Goal: Find contact information: Find contact information

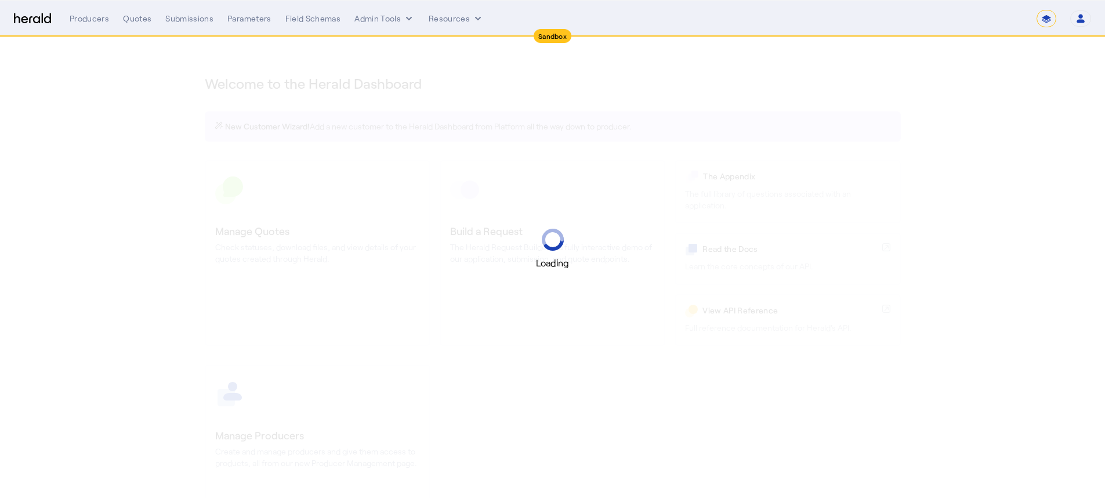
select select "*******"
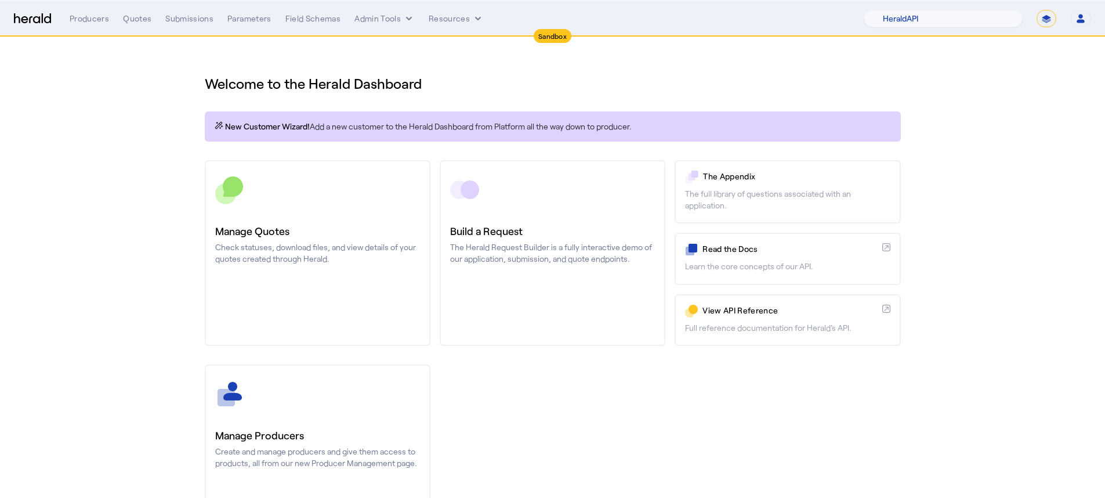
click at [1056, 17] on div "1Fort Acrisure Acturis Affinity Advisors Affinity Risk Agentero AmWins Anzen Ao…" at bounding box center [977, 18] width 227 height 17
click at [1053, 18] on select "**********" at bounding box center [1046, 18] width 20 height 17
click at [973, 19] on select "1Fort Acrisure Acturis Affinity Advisors Affinity Risk Agentero AmWins Anzen Ao…" at bounding box center [943, 18] width 159 height 17
select select "pfm_lx2v_founder_shield"
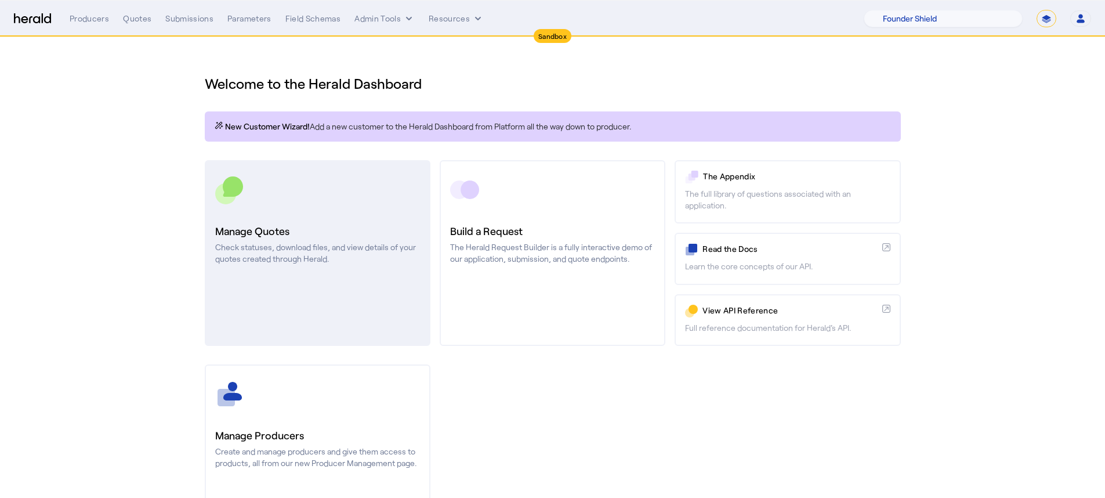
click at [339, 208] on link "Manage Quotes Check statuses, download files, and view details of your quotes c…" at bounding box center [318, 253] width 226 height 186
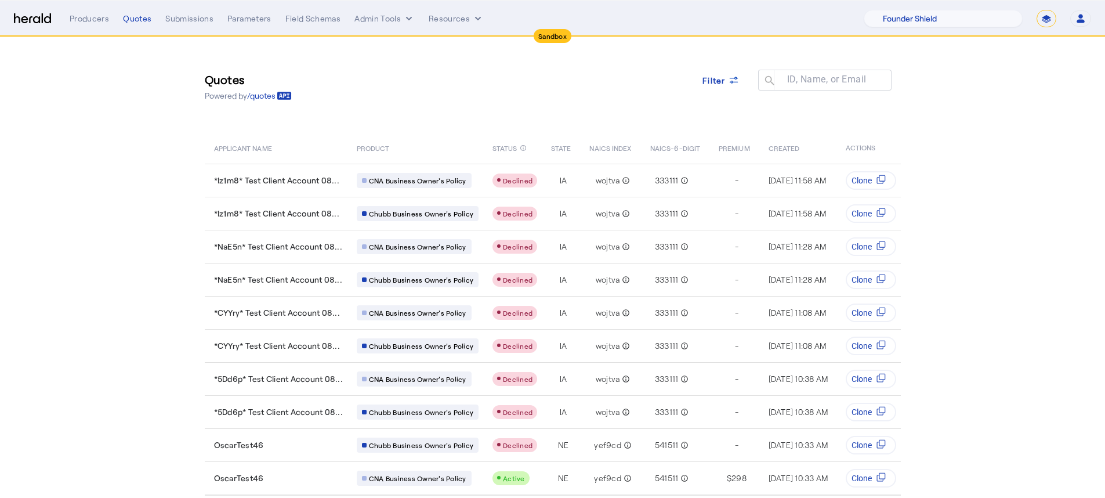
click at [90, 25] on div "Producers Quotes Submissions Parameters Field Schemas Admin Tools Resources 1Fo…" at bounding box center [580, 18] width 1021 height 17
click at [92, 23] on div "Producers" at bounding box center [89, 19] width 39 height 12
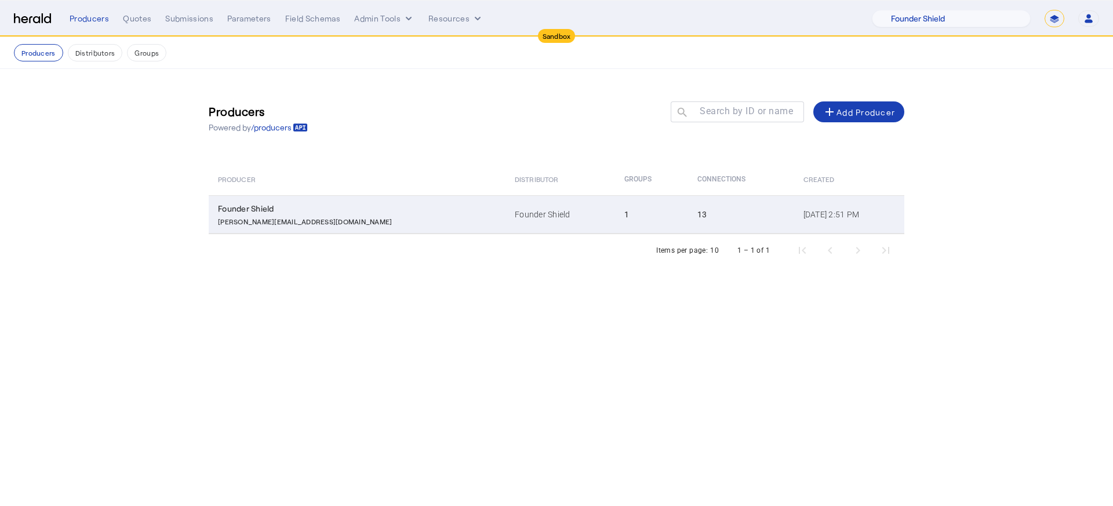
click at [506, 219] on td "Founder Shield" at bounding box center [561, 214] width 110 height 38
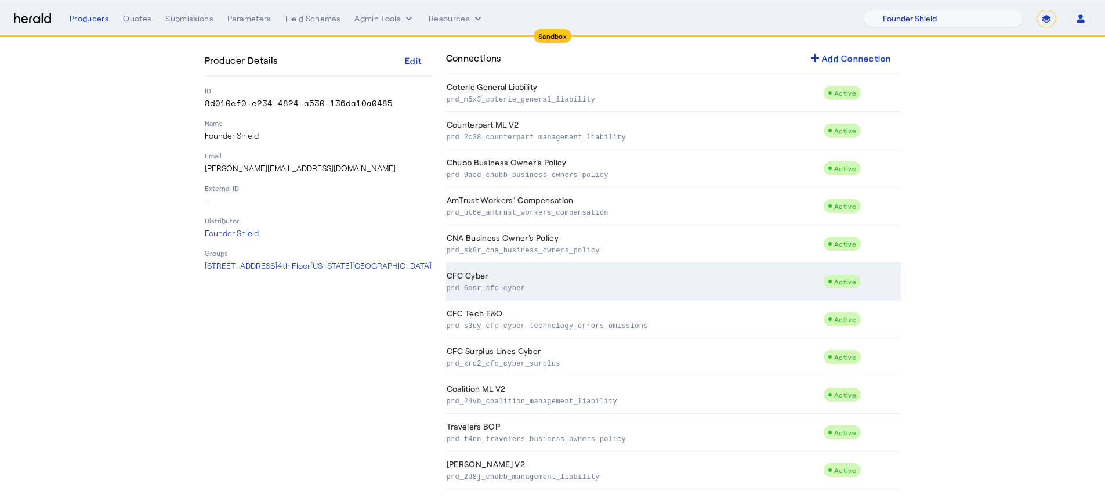
scroll to position [121, 0]
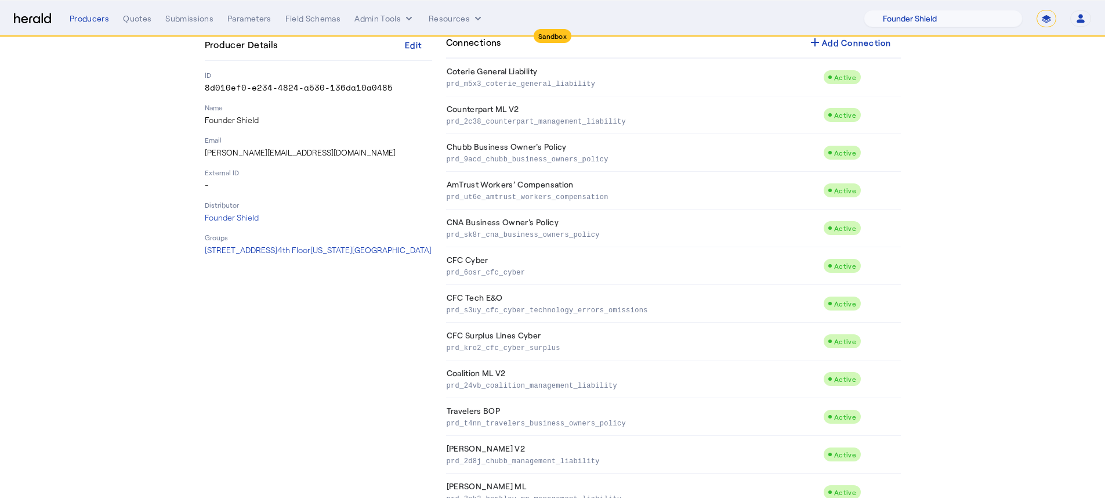
click at [1037, 12] on form "**********" at bounding box center [1046, 18] width 20 height 17
click at [1039, 19] on select "**********" at bounding box center [1046, 18] width 20 height 17
select select "**********"
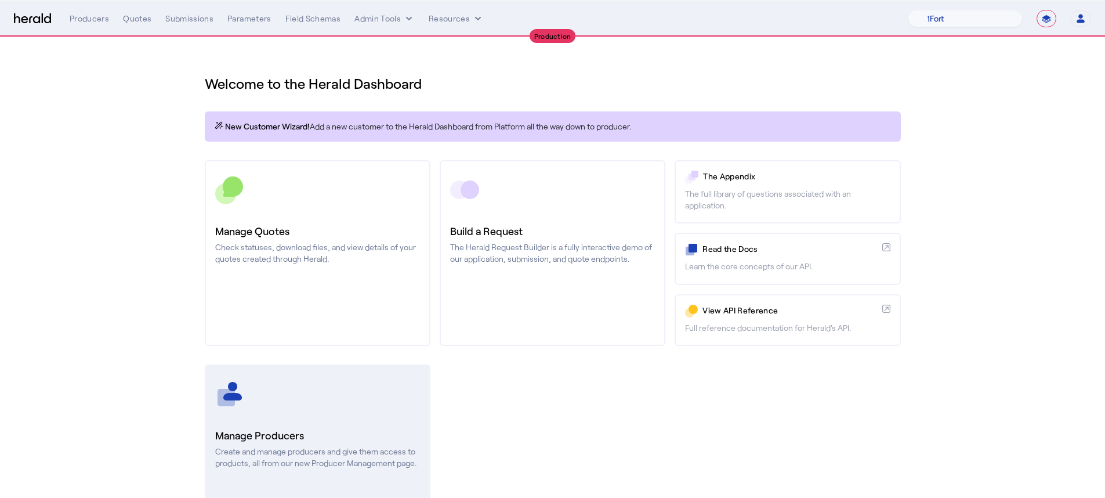
click at [314, 467] on p "Create and manage producers and give them access to products, all from our new …" at bounding box center [317, 456] width 205 height 23
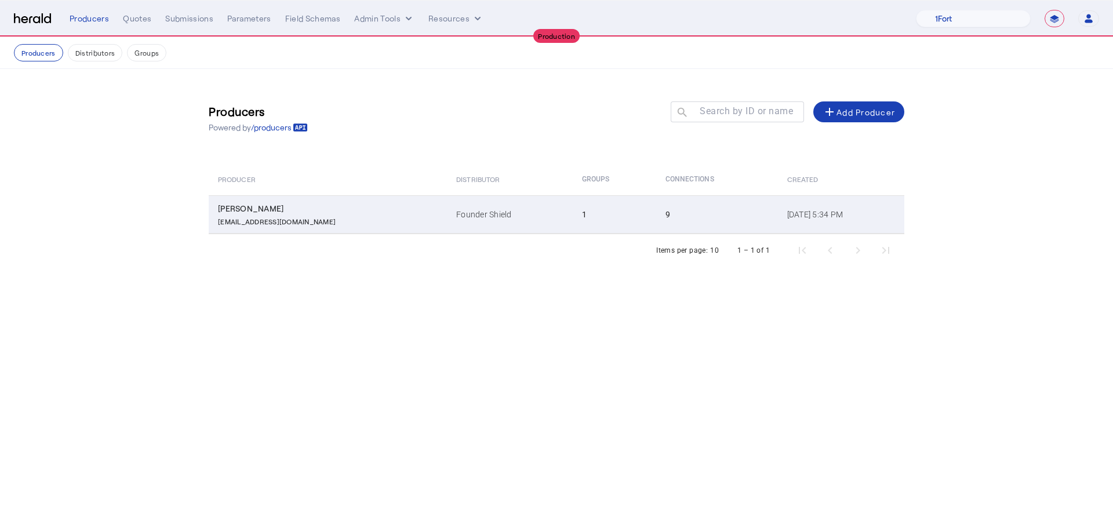
click at [379, 219] on div "[EMAIL_ADDRESS][DOMAIN_NAME]" at bounding box center [330, 221] width 224 height 12
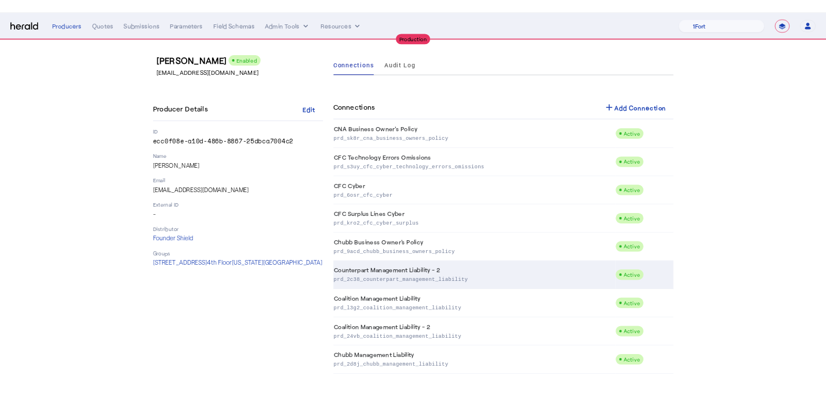
scroll to position [44, 0]
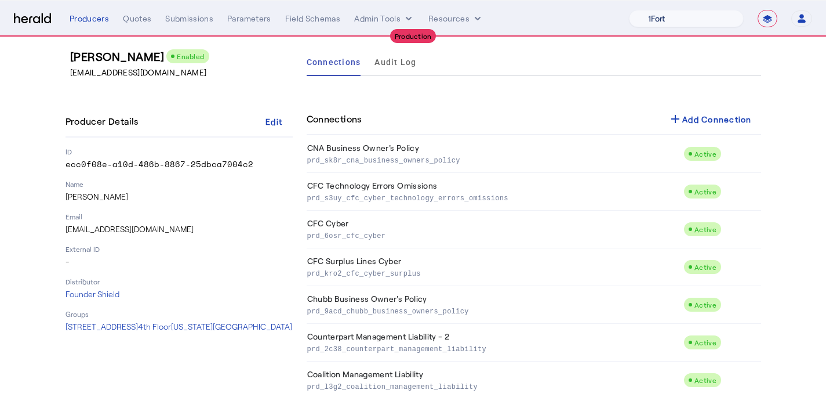
click at [676, 19] on select "1Fort Affinity Risk [PERSON_NAME] [PERSON_NAME] CRC Campus Coverage Citadel Fif…" at bounding box center [686, 18] width 115 height 17
select select "pfm_z9k1_growthmill"
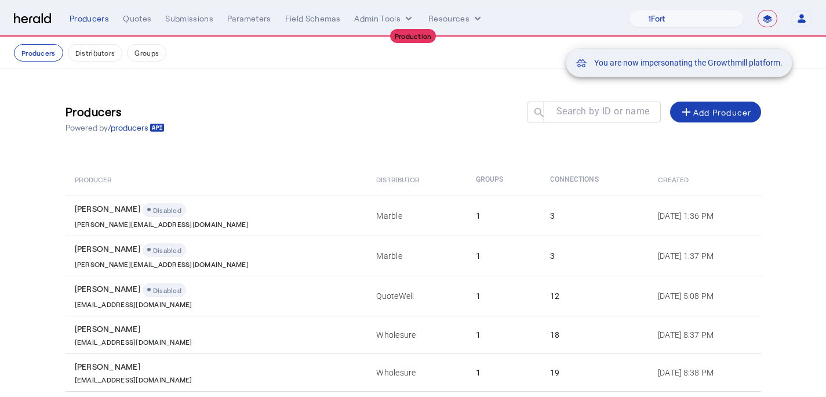
click at [139, 23] on div "You are now impersonating the Growthmill platform." at bounding box center [413, 198] width 826 height 397
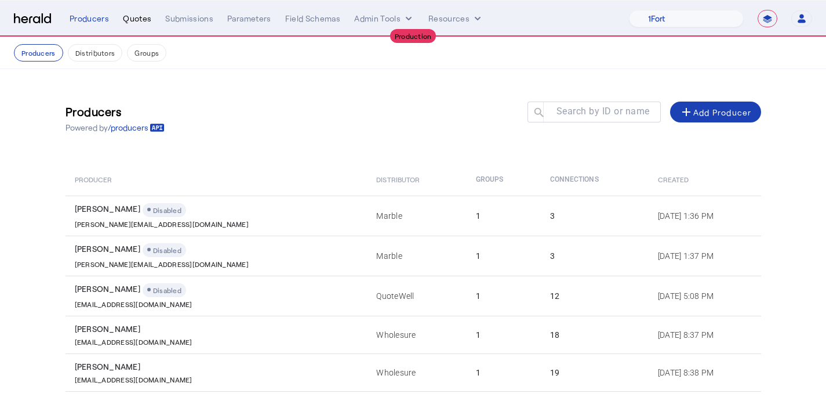
click at [139, 21] on div "Quotes" at bounding box center [137, 19] width 28 height 12
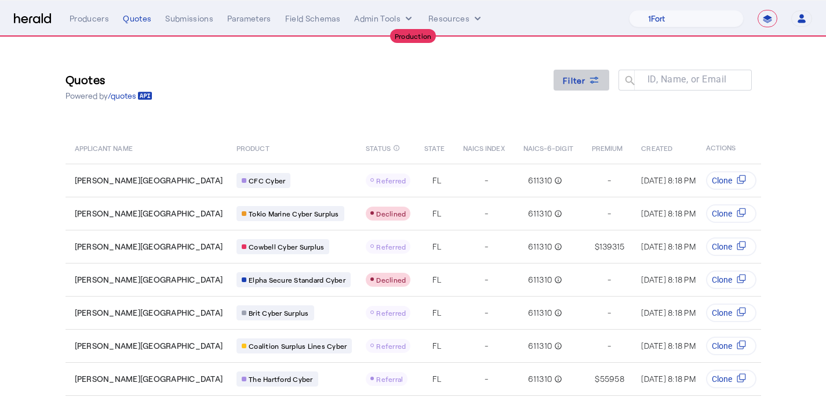
click at [572, 84] on span "Filter" at bounding box center [574, 80] width 23 height 12
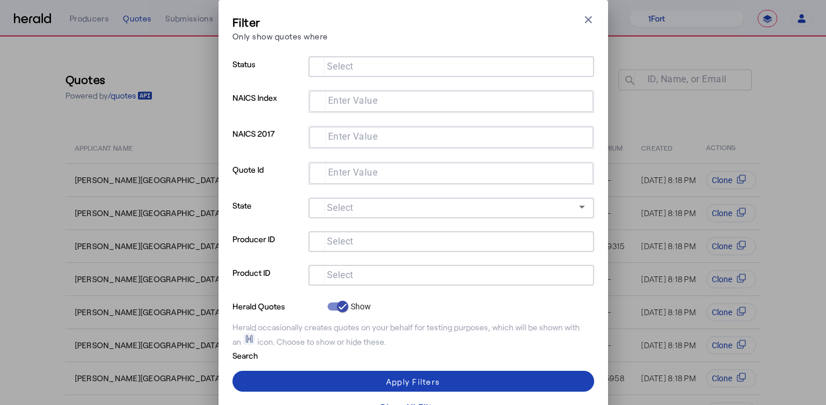
click at [392, 233] on div at bounding box center [451, 241] width 267 height 21
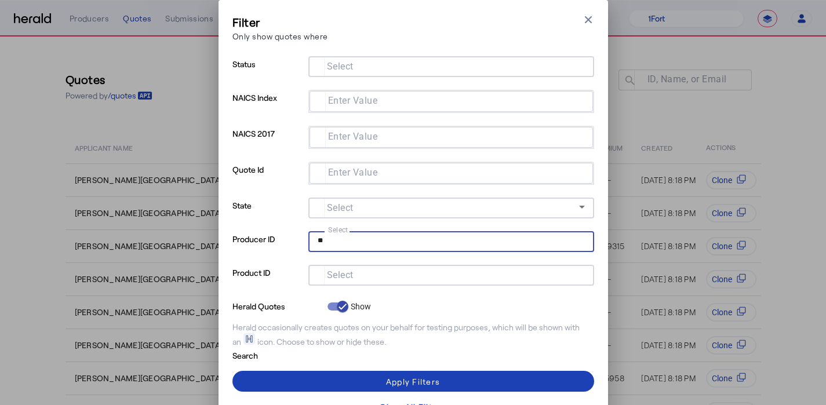
type input "*"
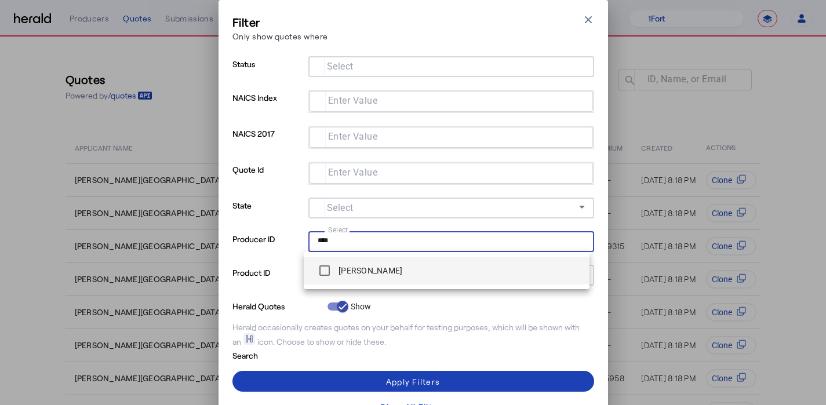
type input "****"
click at [346, 269] on label "[PERSON_NAME]" at bounding box center [369, 271] width 66 height 12
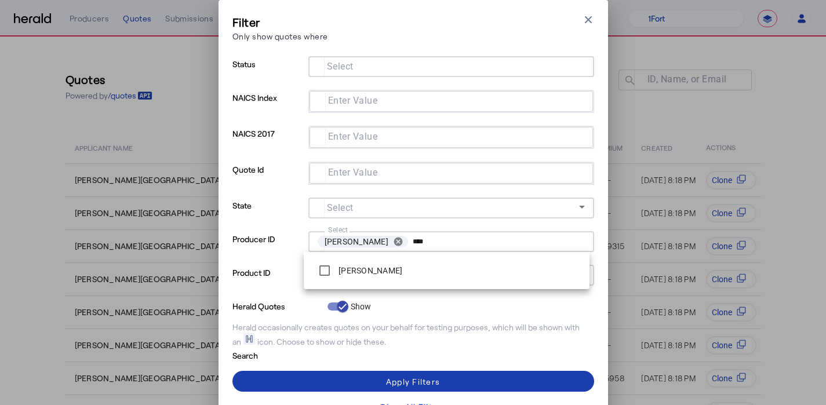
click at [475, 380] on span at bounding box center [414, 382] width 362 height 28
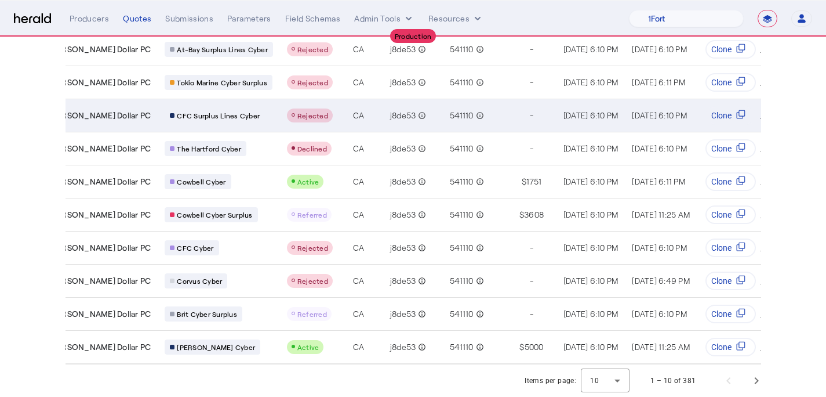
scroll to position [139, 0]
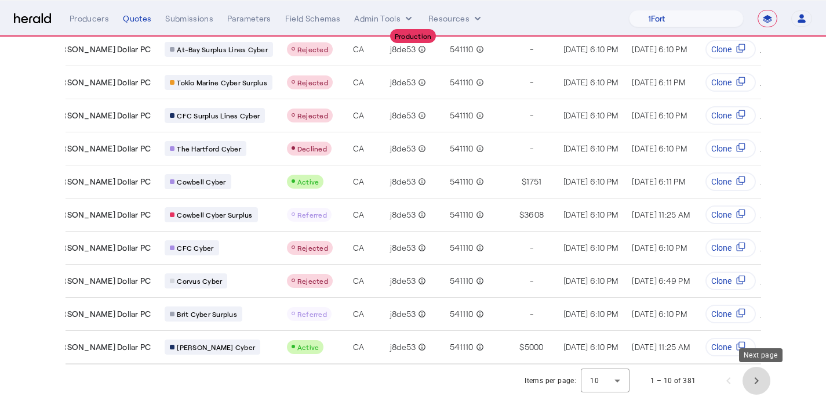
click at [761, 378] on span "Next page" at bounding box center [757, 381] width 28 height 28
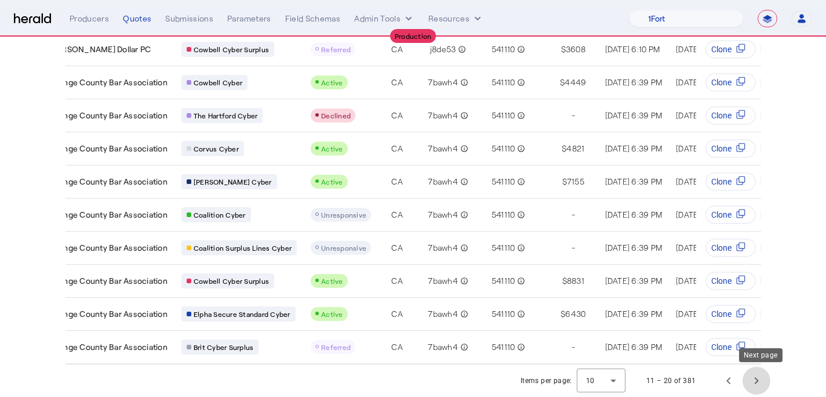
click at [756, 376] on span "Next page" at bounding box center [757, 381] width 28 height 28
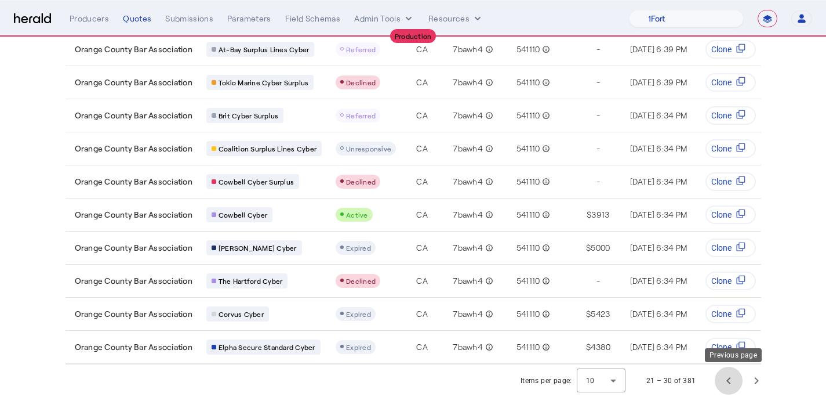
click at [732, 379] on span "Previous page" at bounding box center [729, 381] width 28 height 28
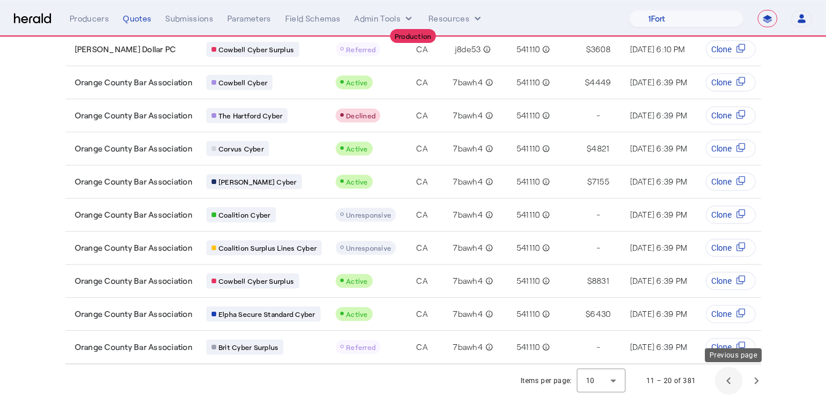
click at [734, 373] on span "Previous page" at bounding box center [729, 381] width 28 height 28
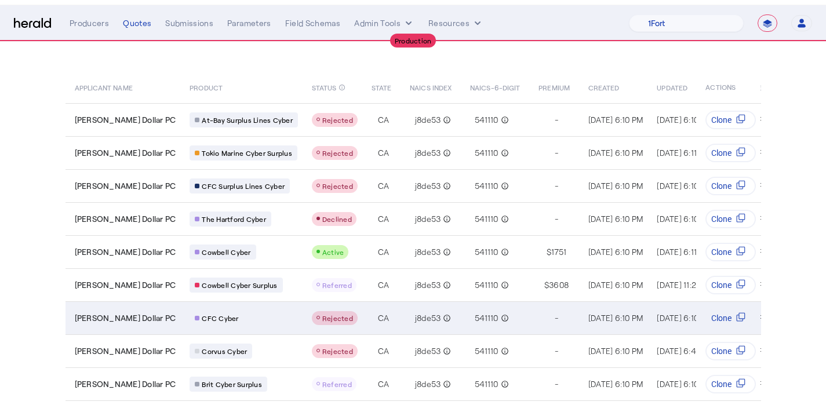
scroll to position [0, 0]
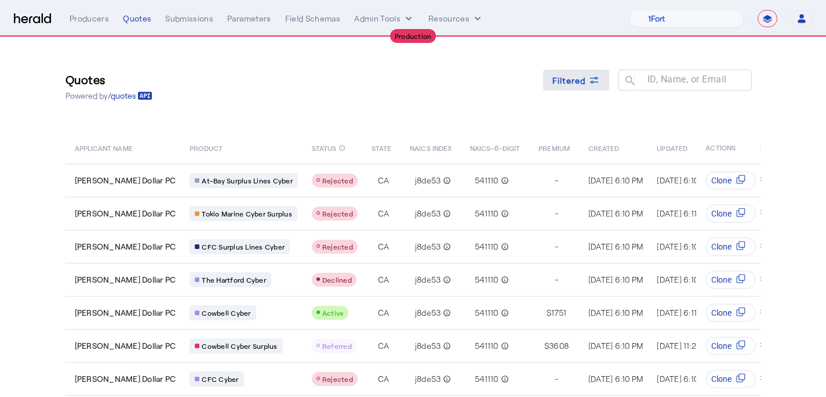
click at [581, 77] on span "Filtered" at bounding box center [570, 80] width 34 height 12
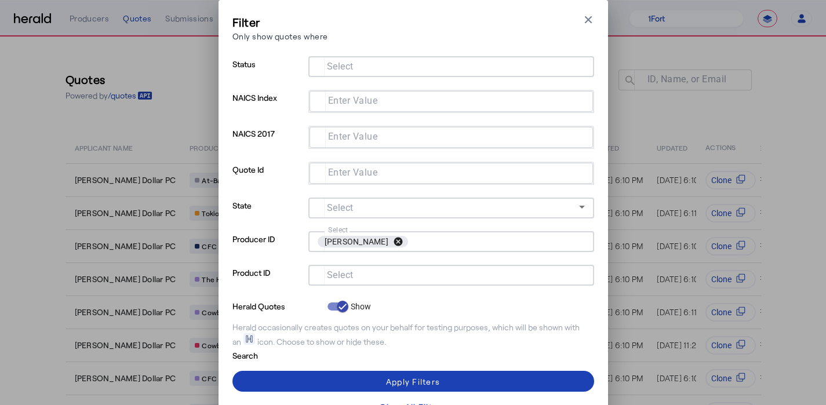
click at [389, 238] on button "cancel" at bounding box center [399, 242] width 20 height 10
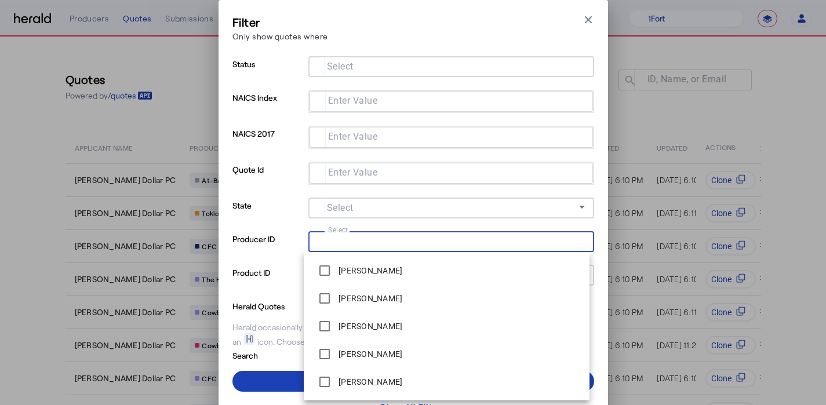
click at [600, 242] on div "Filter Only show quotes where Close modal Status Select NAICS Index Enter Value…" at bounding box center [414, 215] width 390 height 431
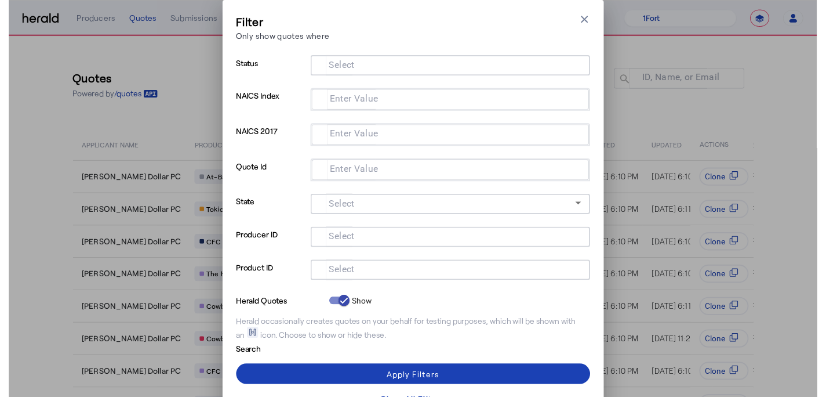
scroll to position [17, 0]
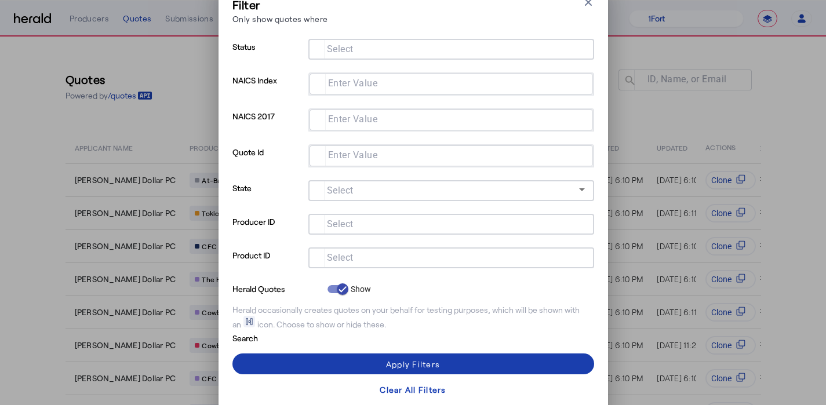
click at [510, 358] on span at bounding box center [414, 364] width 362 height 28
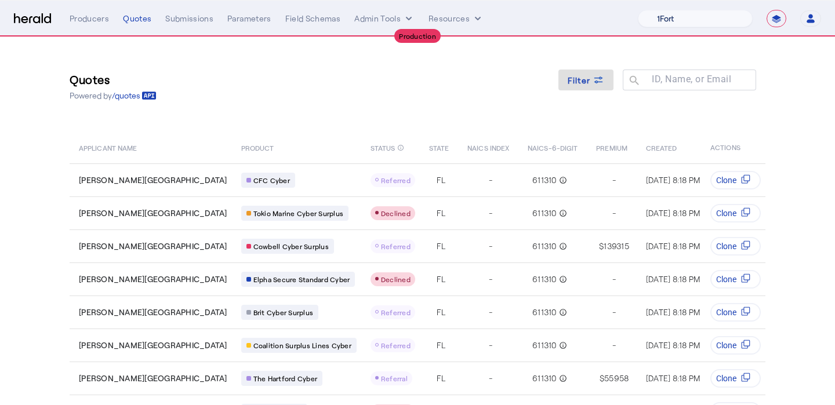
click at [713, 21] on select "1Fort Affinity Risk [PERSON_NAME] [PERSON_NAME] CRC Campus Coverage Citadel Fif…" at bounding box center [695, 18] width 115 height 17
select select "pfm_lg12_libertygroup"
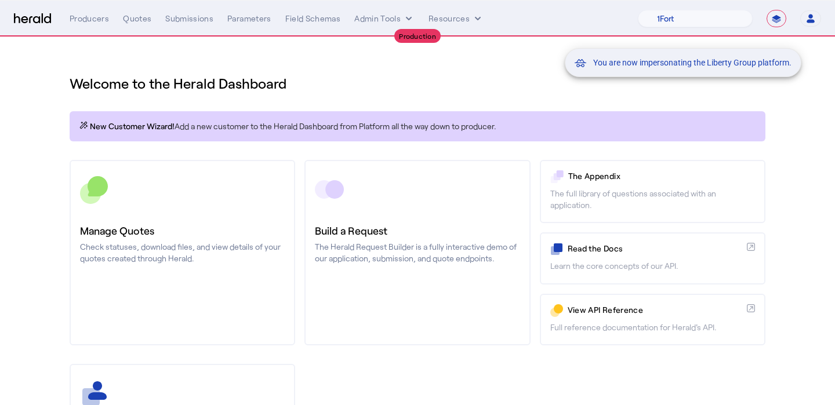
scroll to position [112, 0]
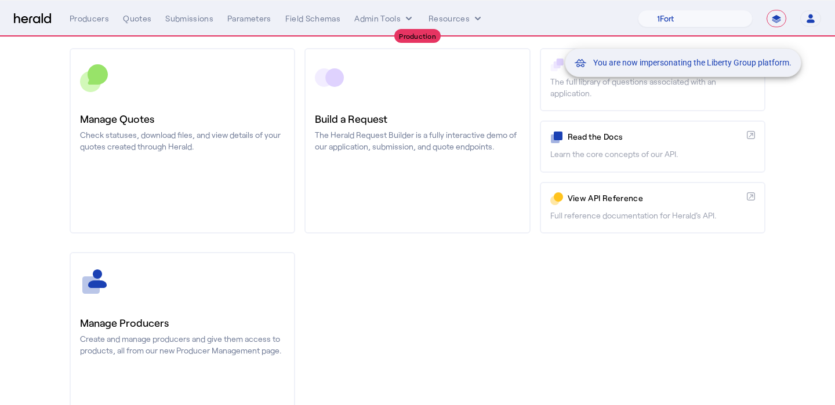
click at [175, 329] on div "You are now impersonating the Liberty Group platform." at bounding box center [417, 202] width 835 height 405
click at [157, 329] on div "You are now impersonating the Liberty Group platform." at bounding box center [417, 202] width 835 height 405
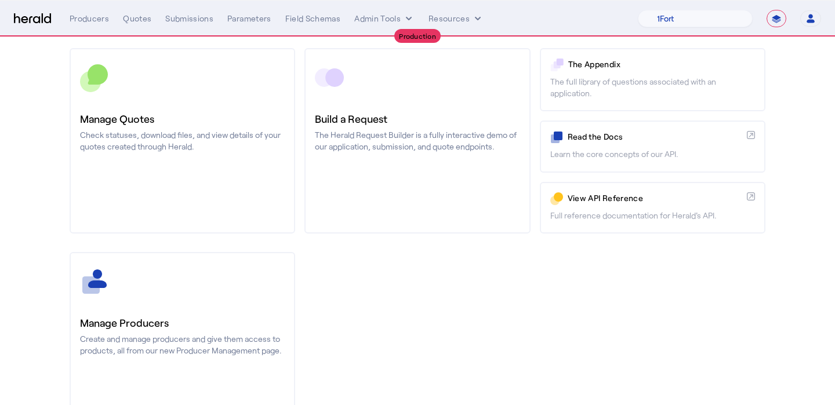
click at [157, 329] on h3 "Manage Producers" at bounding box center [182, 323] width 205 height 16
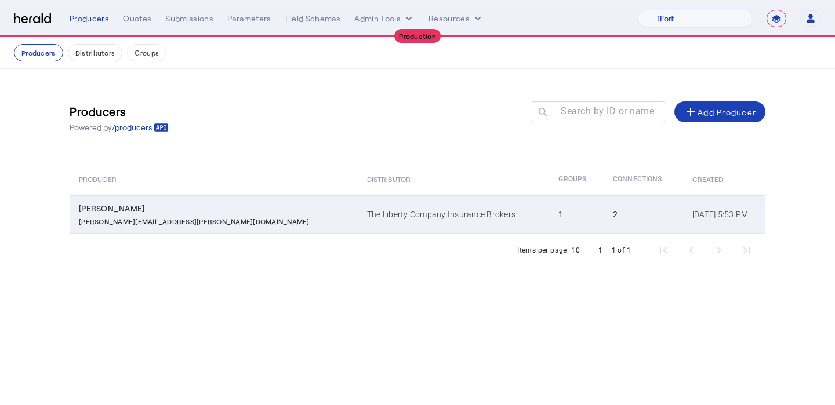
click at [358, 230] on td "The Liberty Company Insurance Brokers" at bounding box center [453, 214] width 191 height 38
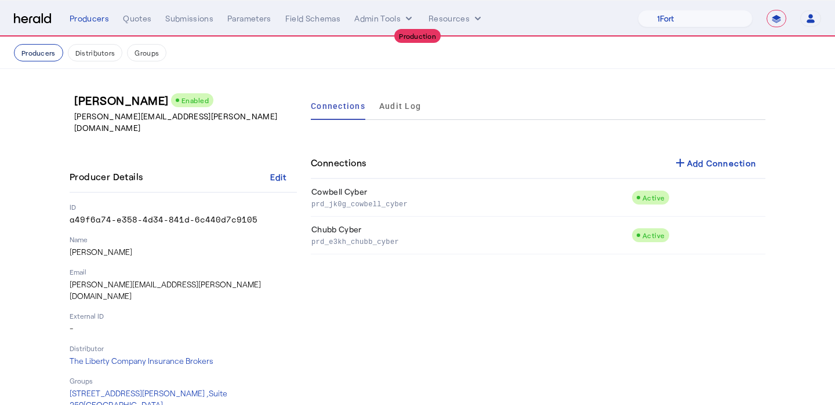
click at [34, 59] on button "Producers" at bounding box center [38, 52] width 49 height 17
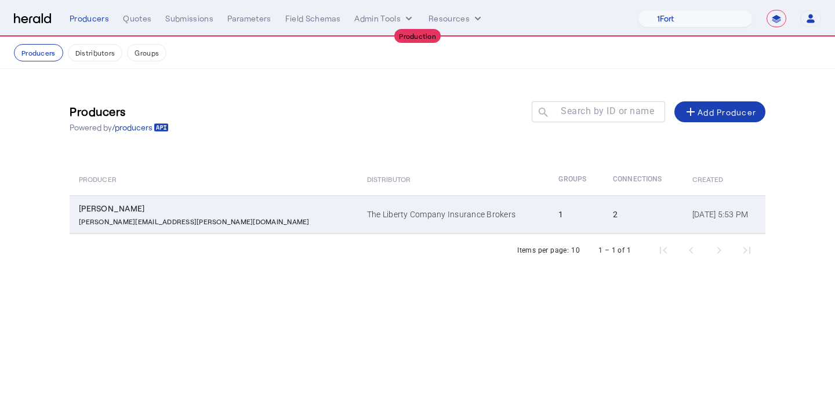
click at [358, 212] on td "The Liberty Company Insurance Brokers" at bounding box center [453, 214] width 191 height 38
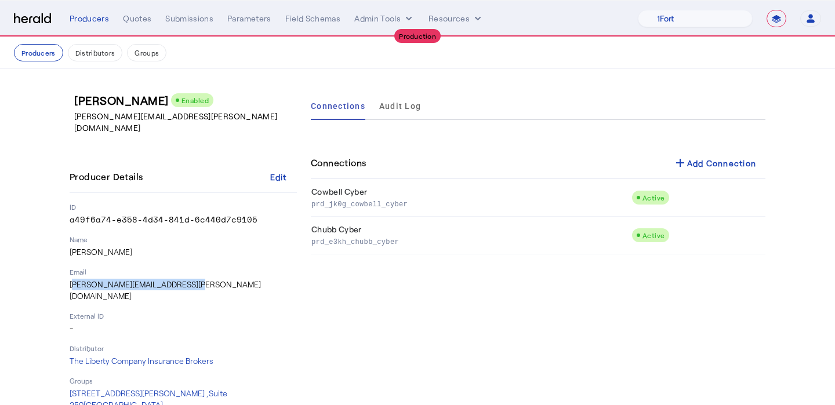
drag, startPoint x: 195, startPoint y: 274, endPoint x: 67, endPoint y: 271, distance: 127.6
click at [67, 271] on div "[PERSON_NAME] Enabled [PERSON_NAME][EMAIL_ADDRESS][PERSON_NAME][DOMAIN_NAME] Pr…" at bounding box center [417, 251] width 742 height 365
copy p "[PERSON_NAME][EMAIL_ADDRESS][PERSON_NAME][DOMAIN_NAME]"
